Goal: Information Seeking & Learning: Check status

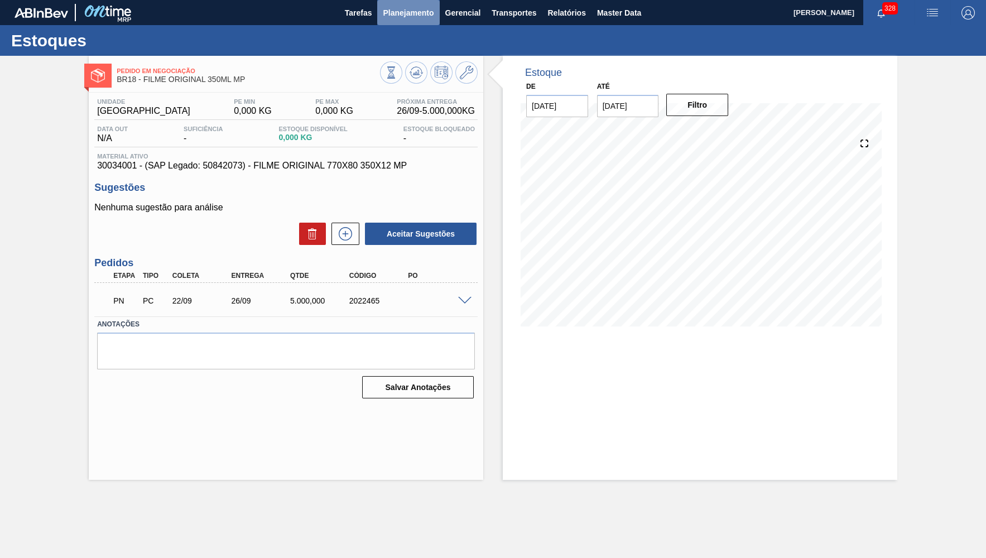
click at [434, 11] on span "Planejamento" at bounding box center [408, 12] width 51 height 13
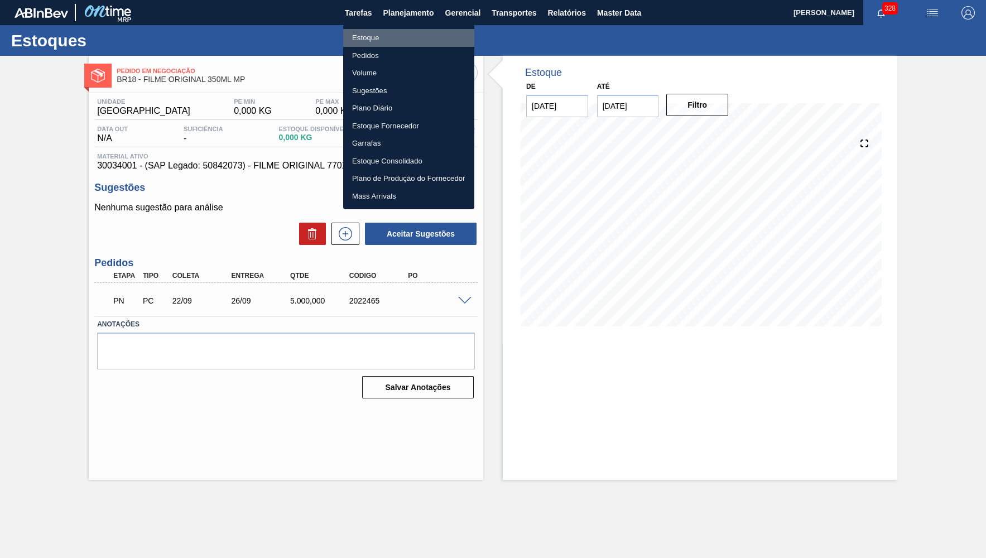
click at [436, 39] on li "Estoque" at bounding box center [408, 38] width 131 height 18
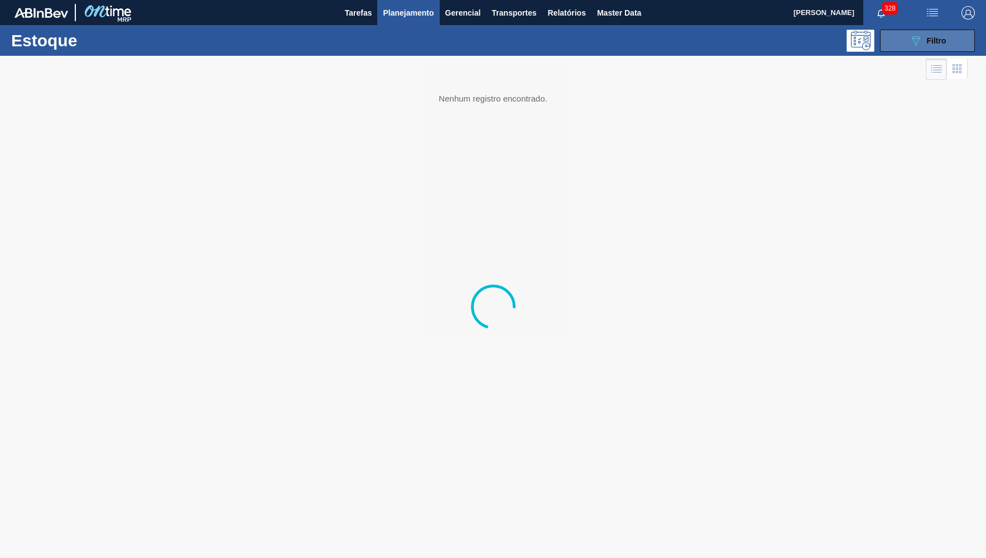
click at [947, 40] on button "089F7B8B-B2A5-4AFE-B5C0-19BA573D28AC Filtro" at bounding box center [927, 41] width 95 height 22
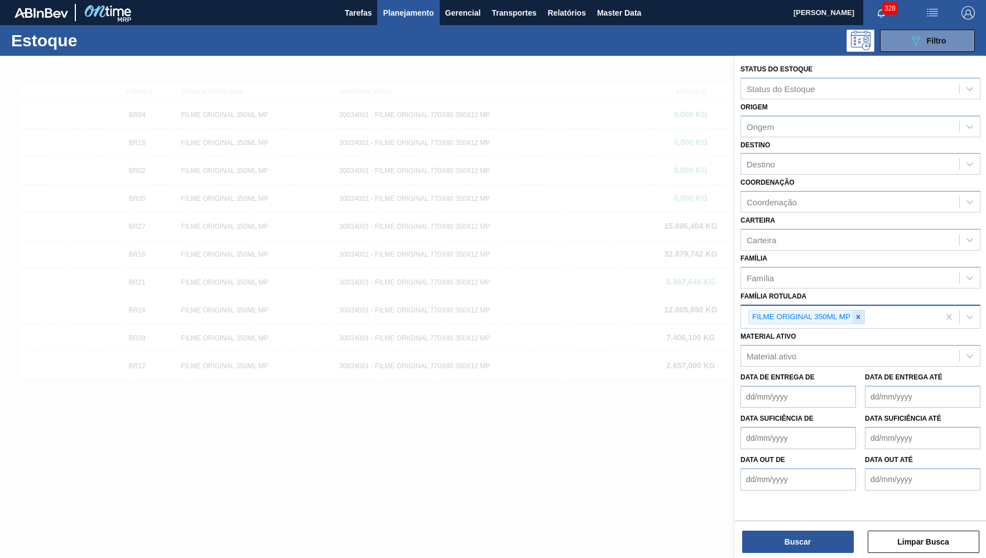
click at [861, 310] on div at bounding box center [858, 317] width 12 height 14
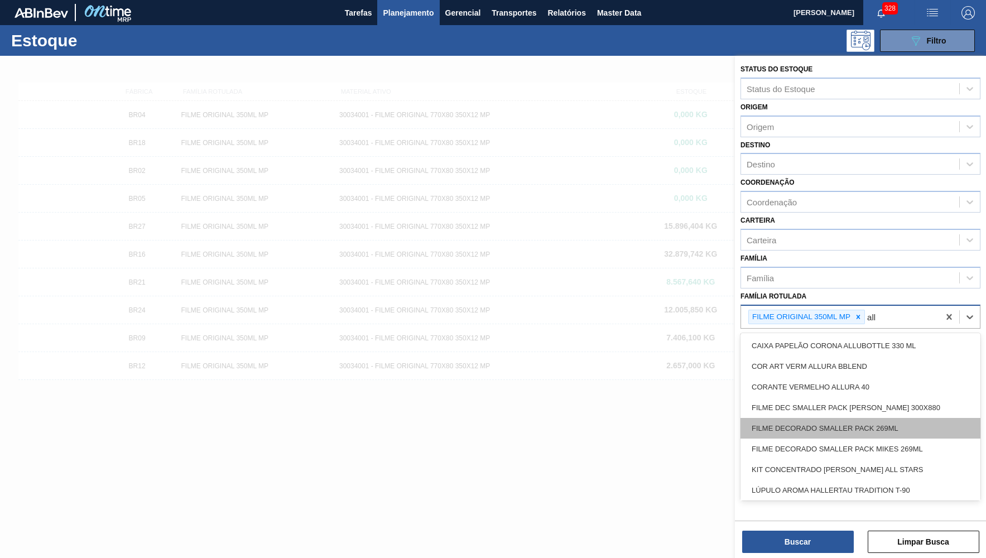
type Rotulada "allu"
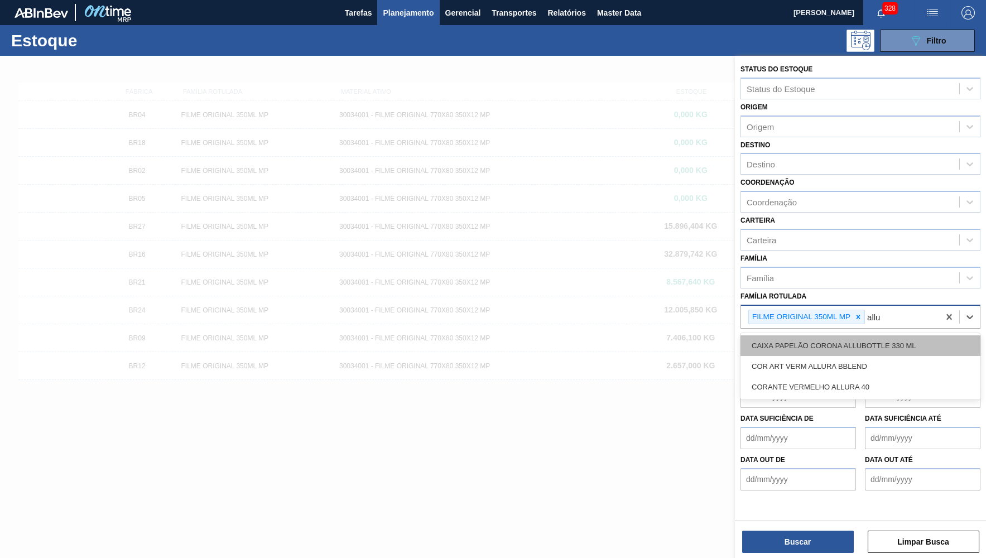
click at [829, 342] on div "CAIXA PAPELÃO CORONA ALLUBOTTLE 330 ML" at bounding box center [861, 346] width 240 height 21
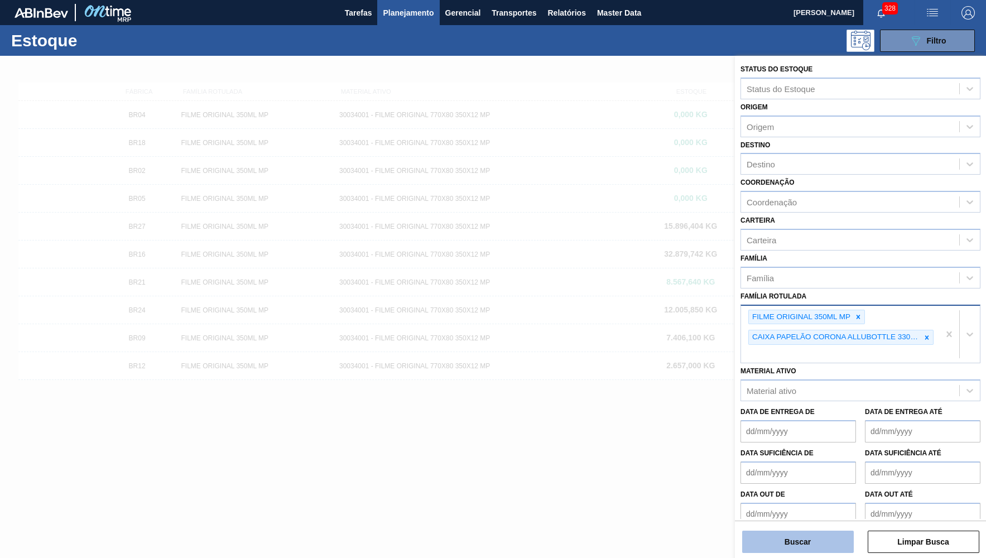
click at [802, 541] on button "Buscar" at bounding box center [798, 542] width 112 height 22
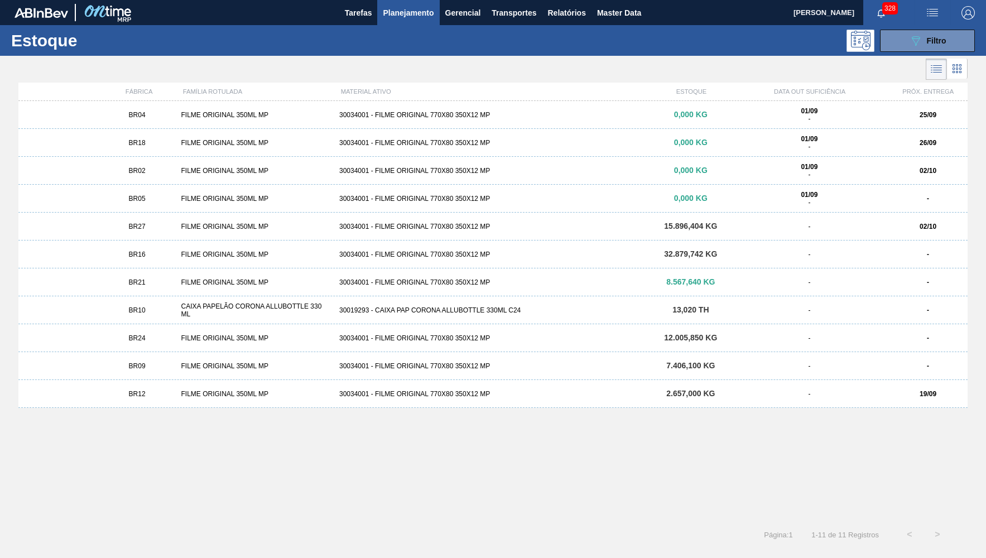
click at [581, 311] on div "30019293 - CAIXA PAP CORONA ALLUBOTTLE 330ML C24" at bounding box center [493, 310] width 317 height 8
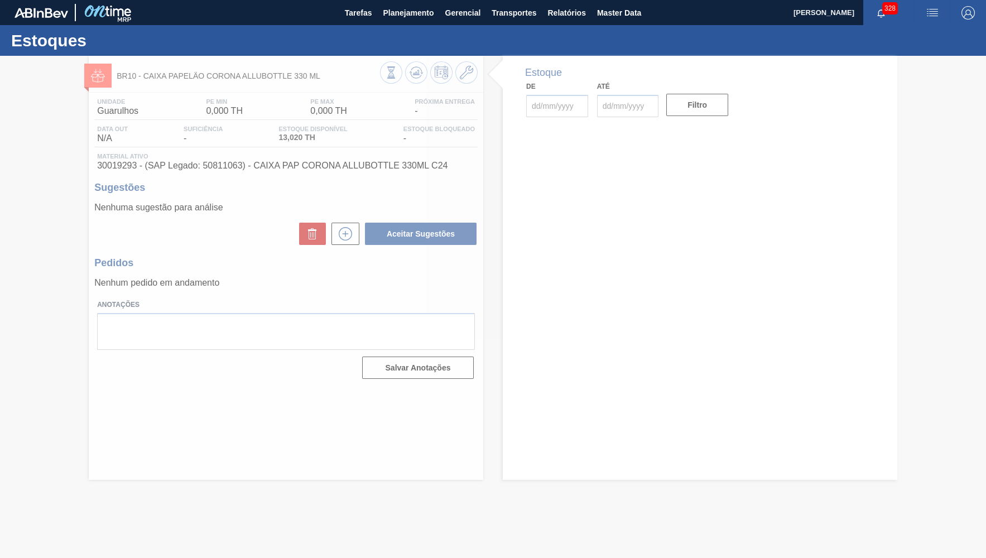
type input "[DATE]"
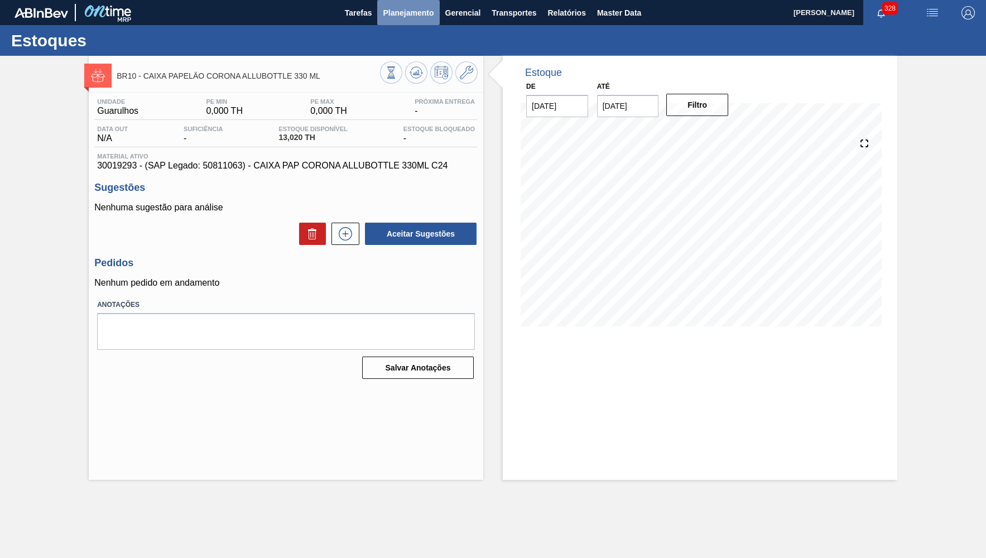
click at [400, 24] on button "Planejamento" at bounding box center [408, 12] width 62 height 25
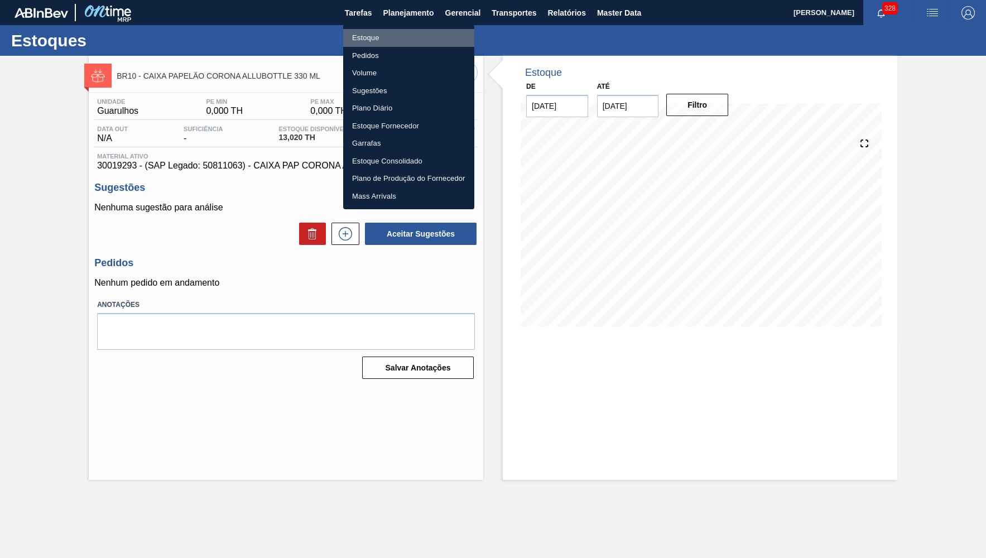
click at [396, 31] on li "Estoque" at bounding box center [408, 38] width 131 height 18
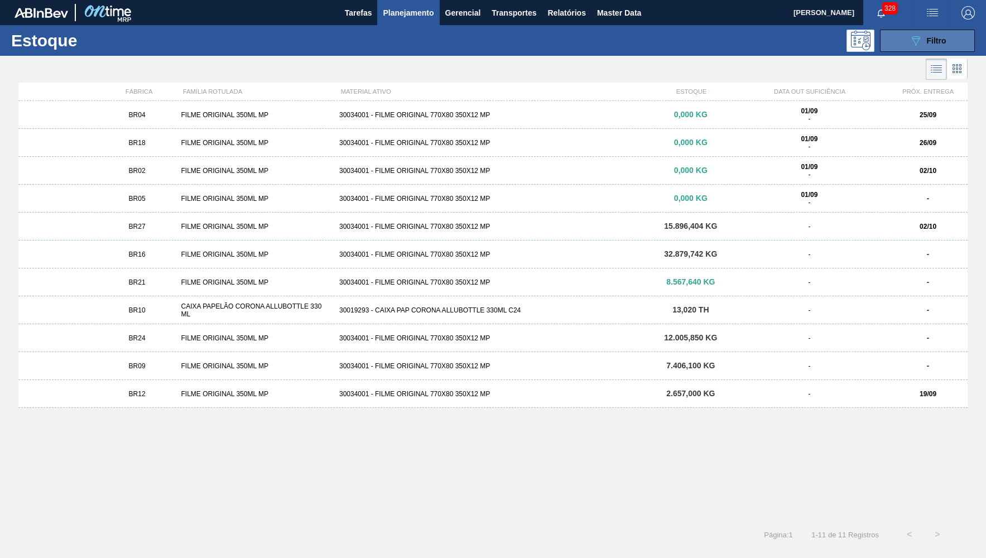
click at [906, 44] on button "089F7B8B-B2A5-4AFE-B5C0-19BA573D28AC Filtro" at bounding box center [927, 41] width 95 height 22
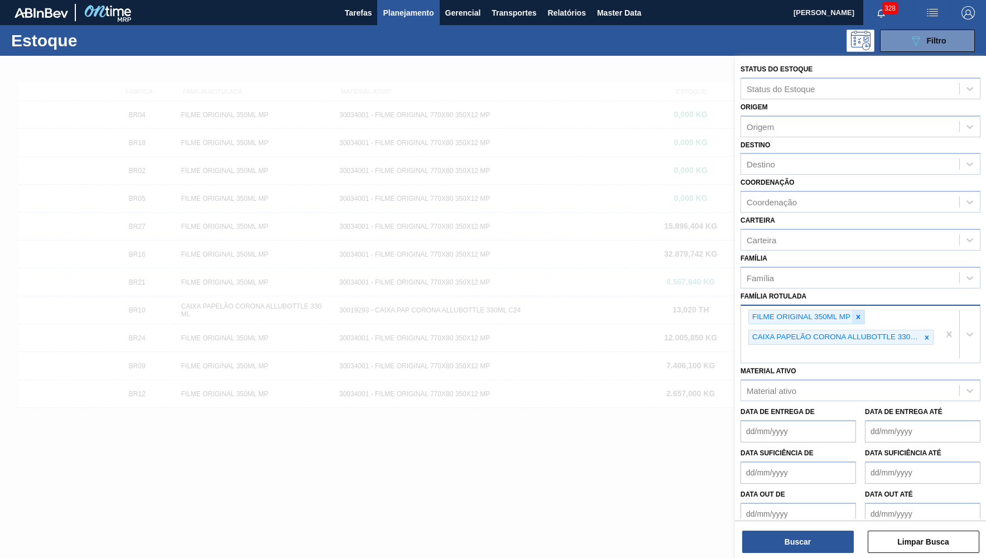
click at [855, 313] on icon at bounding box center [859, 317] width 8 height 8
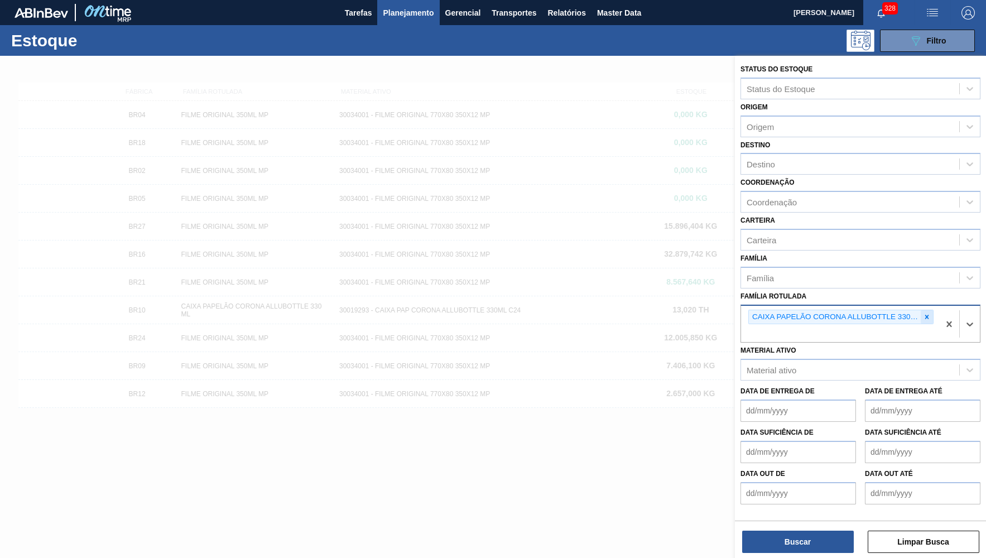
click at [932, 310] on div at bounding box center [927, 317] width 12 height 14
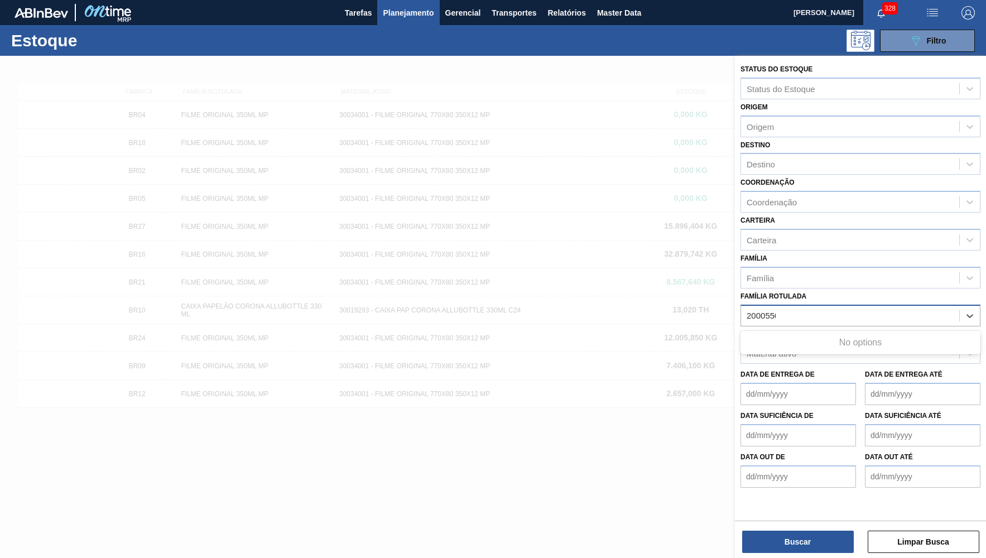
type Rotulada "20005500"
click at [884, 289] on div "Família Rotulada Família Rotulada" at bounding box center [861, 308] width 240 height 38
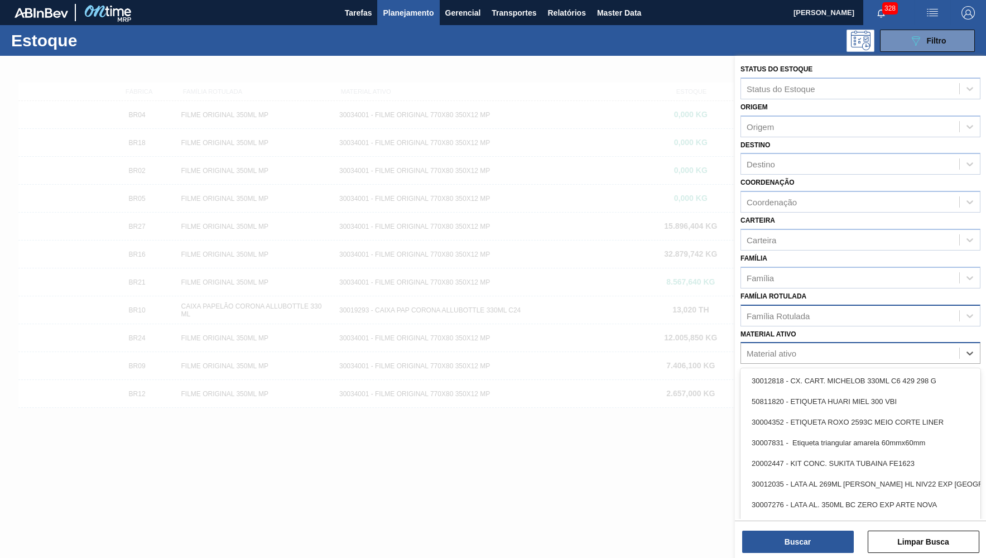
click at [793, 349] on div "Material ativo" at bounding box center [772, 353] width 50 height 9
paste ativo "20005500"
type ativo "20005500"
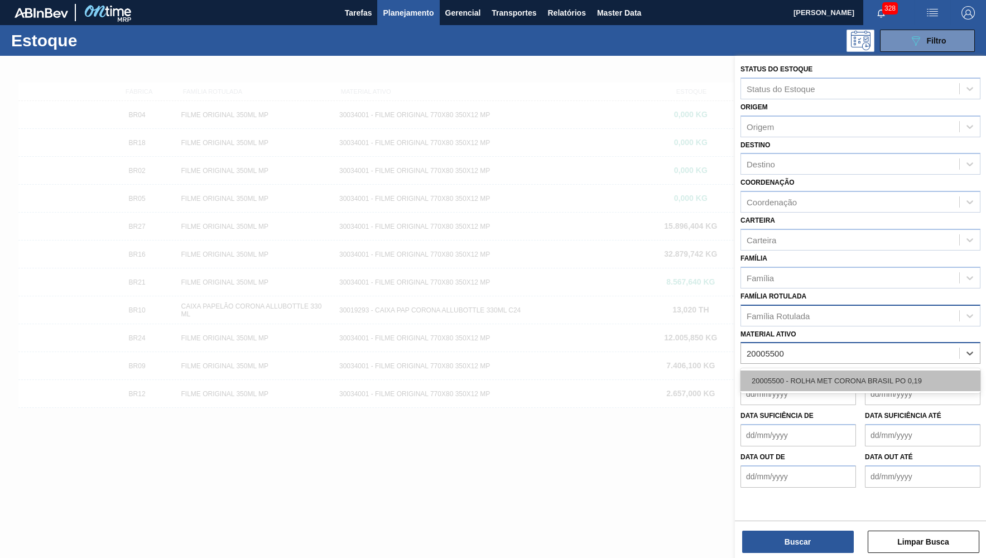
click at [791, 372] on div "20005500 - ROLHA MET CORONA BRASIL PO 0,19" at bounding box center [861, 381] width 240 height 21
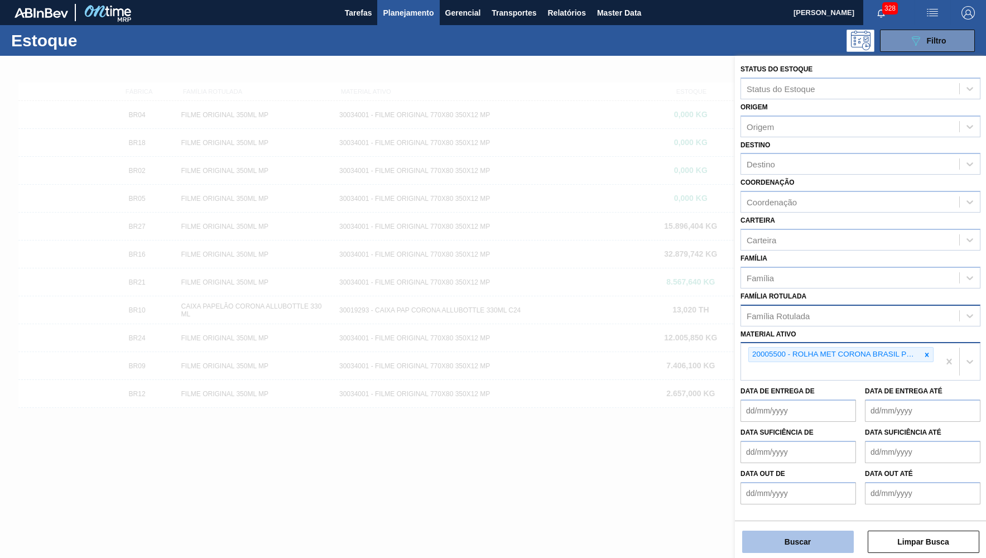
click at [787, 541] on button "Buscar" at bounding box center [798, 542] width 112 height 22
